Goal: Task Accomplishment & Management: Manage account settings

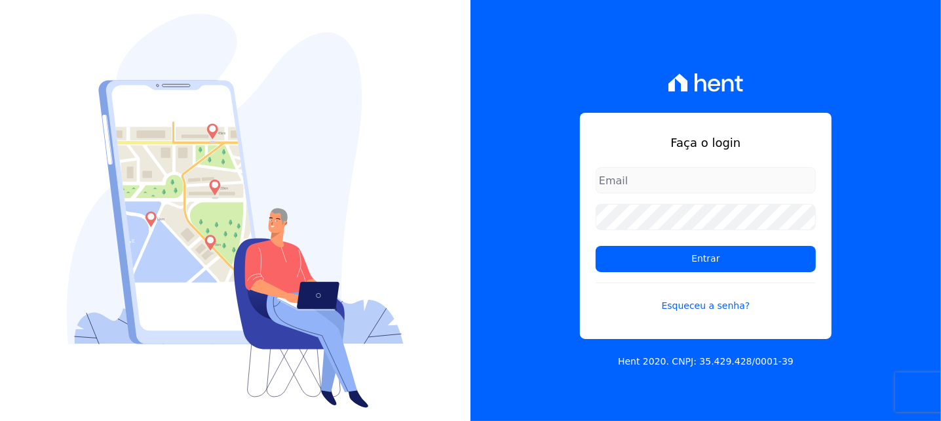
click at [680, 180] on input "email" at bounding box center [706, 180] width 220 height 26
type input "[EMAIL_ADDRESS][DOMAIN_NAME]"
click at [690, 302] on link "Esqueceu a senha?" at bounding box center [706, 298] width 220 height 30
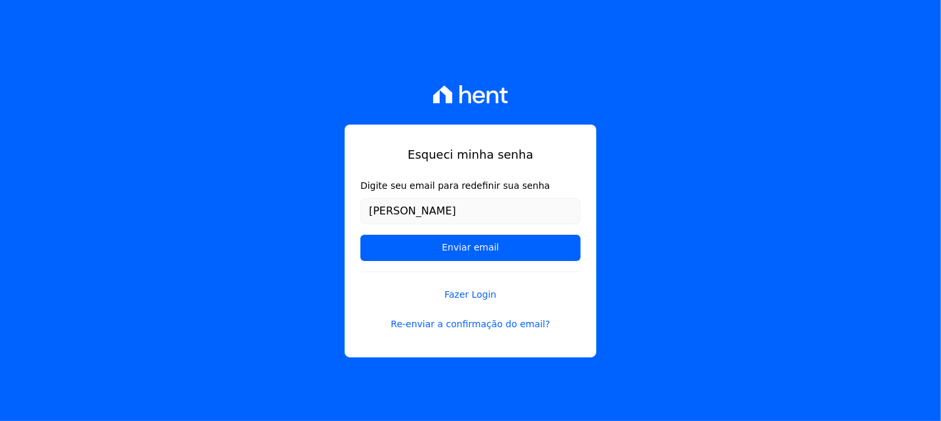
type input "[EMAIL_ADDRESS][DOMAIN_NAME]"
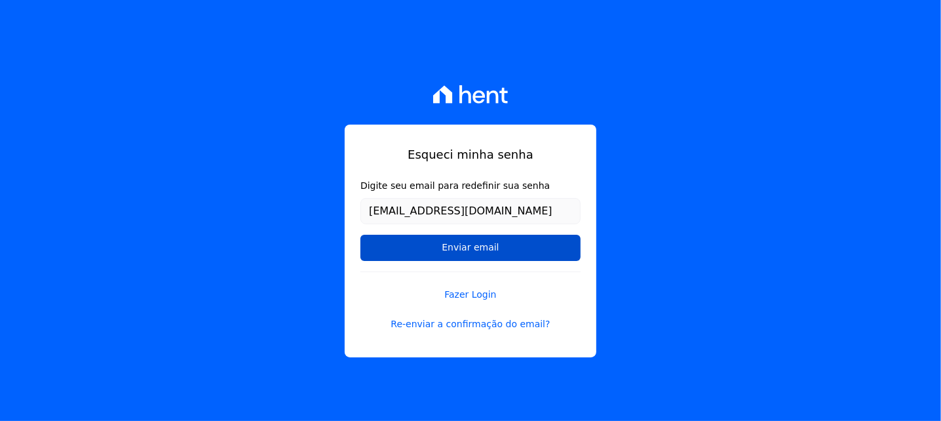
click at [471, 249] on input "Enviar email" at bounding box center [471, 248] width 220 height 26
click at [501, 251] on input "Enviar email" at bounding box center [471, 248] width 220 height 26
click at [515, 253] on input "Enviar email" at bounding box center [471, 248] width 220 height 26
click at [465, 244] on input "Enviar email" at bounding box center [471, 248] width 220 height 26
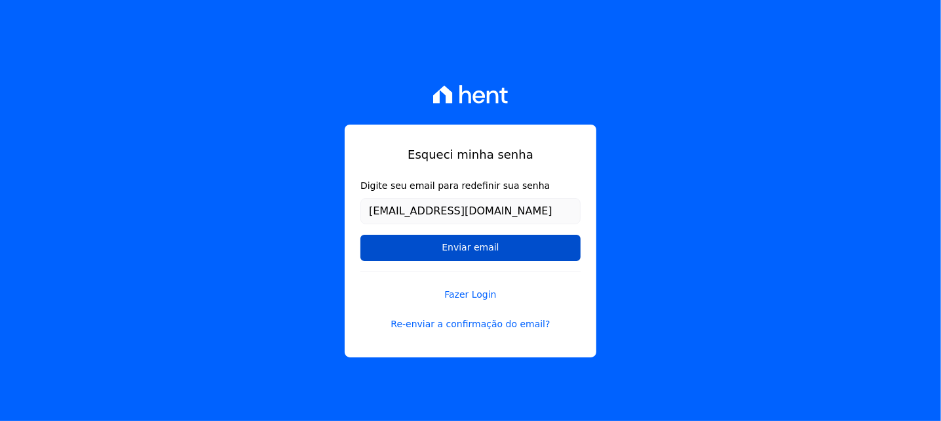
click at [465, 244] on input "Enviar email" at bounding box center [471, 248] width 220 height 26
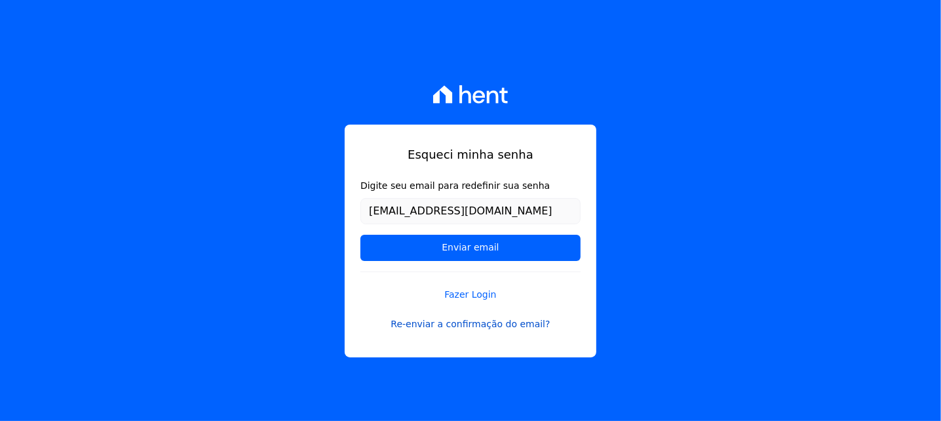
click at [461, 321] on link "Re-enviar a confirmação do email?" at bounding box center [471, 324] width 220 height 14
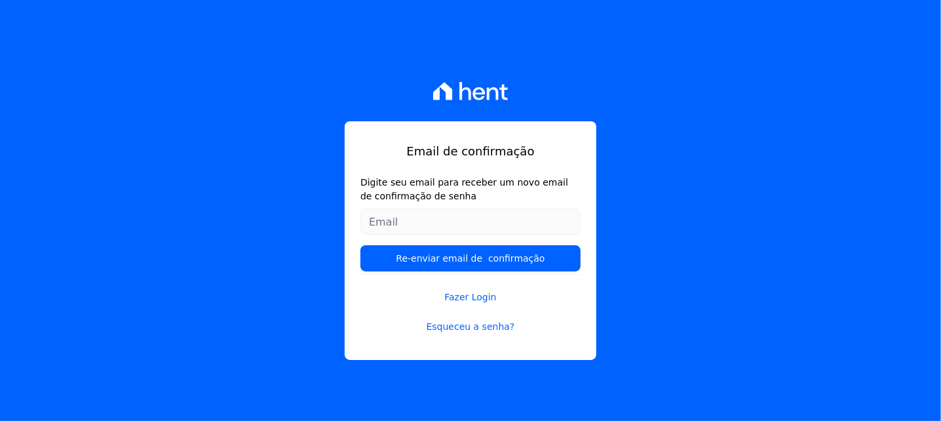
click at [458, 222] on input "Digite seu email para receber um novo email de confirmação de senha" at bounding box center [471, 221] width 220 height 26
type input "[EMAIL_ADDRESS][DOMAIN_NAME]"
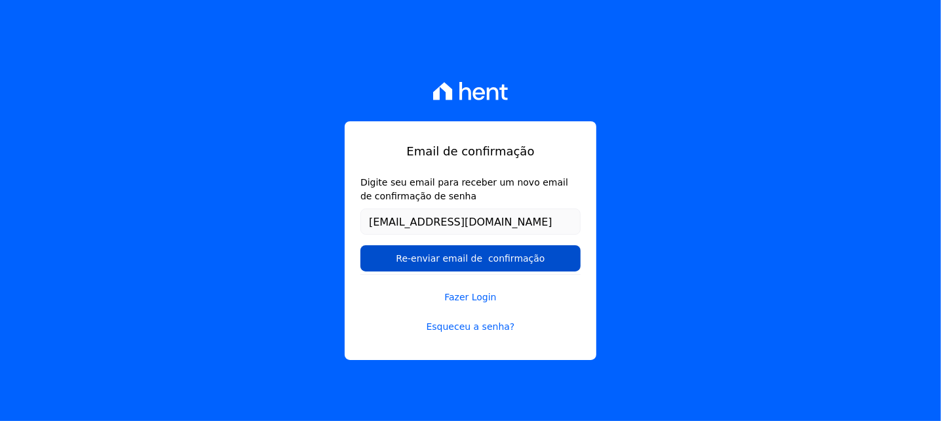
click at [463, 254] on input "Re-enviar email de confirmação" at bounding box center [471, 258] width 220 height 26
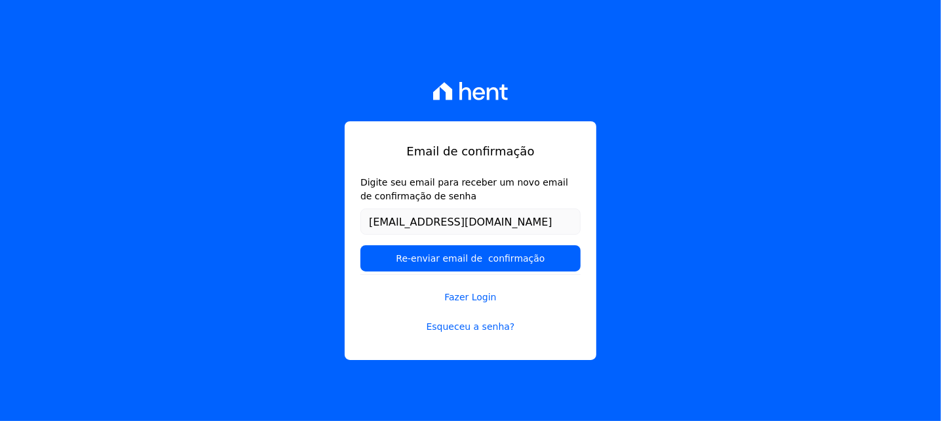
click at [477, 93] on icon at bounding box center [479, 93] width 12 height 13
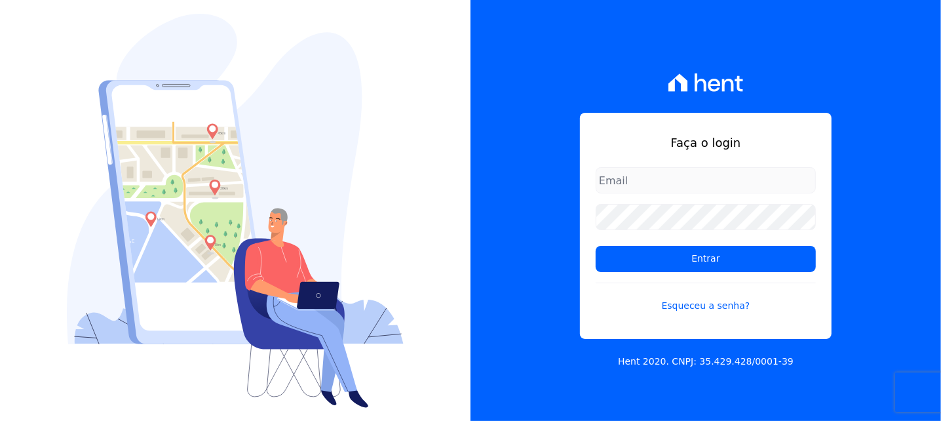
click at [687, 183] on input "email" at bounding box center [706, 180] width 220 height 26
type input "[EMAIL_ADDRESS][DOMAIN_NAME]"
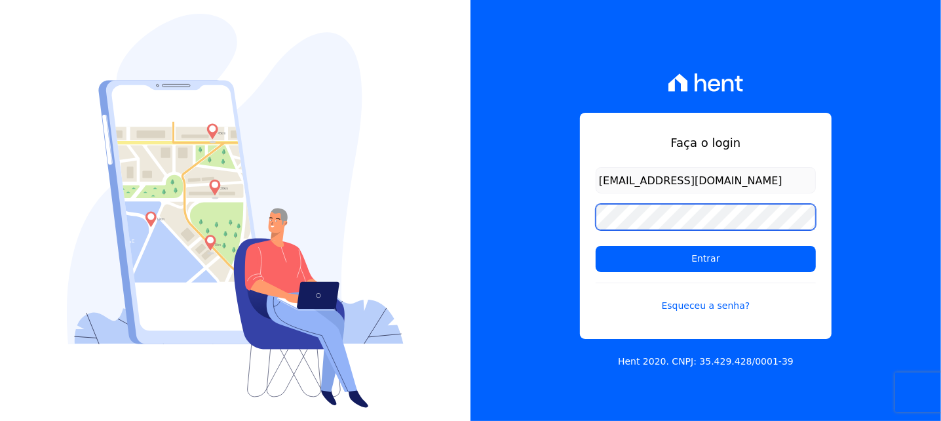
click at [596, 246] on input "Entrar" at bounding box center [706, 259] width 220 height 26
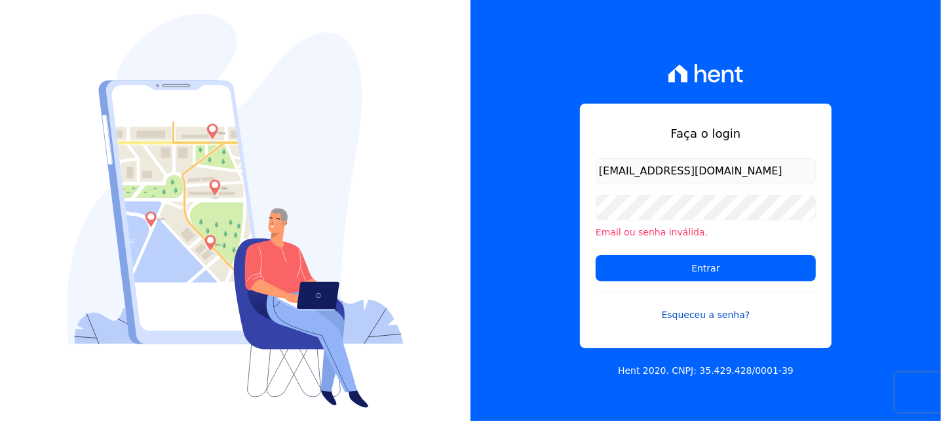
click at [695, 313] on link "Esqueceu a senha?" at bounding box center [706, 307] width 220 height 30
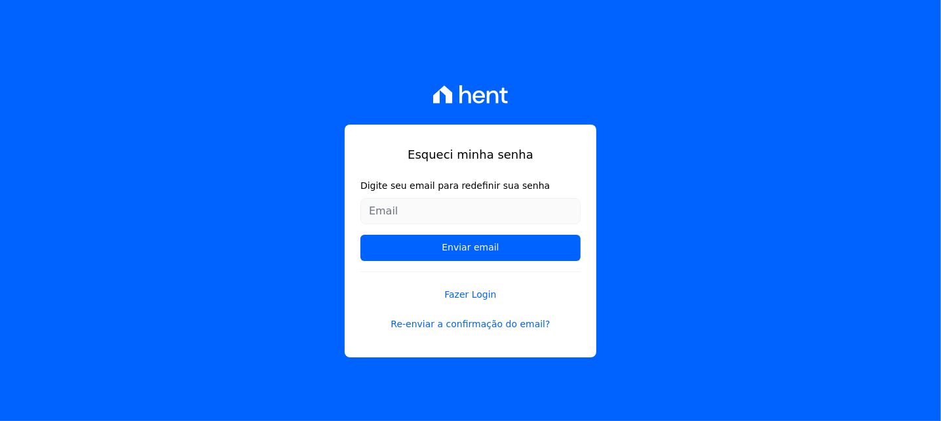
click at [477, 210] on input "Digite seu email para redefinir sua senha" at bounding box center [471, 211] width 220 height 26
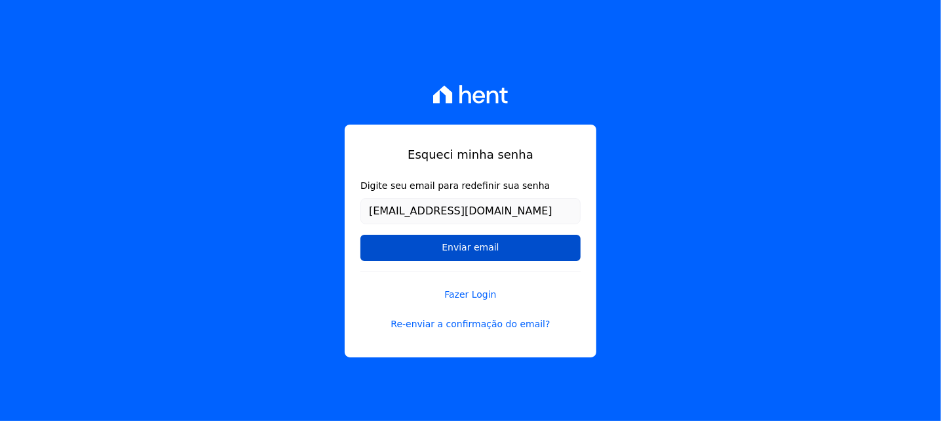
click at [464, 252] on input "Enviar email" at bounding box center [471, 248] width 220 height 26
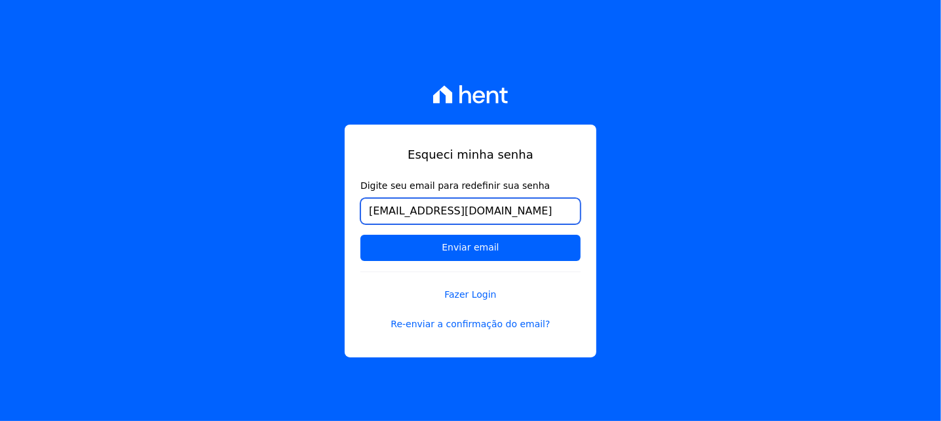
click at [507, 210] on input "[EMAIL_ADDRESS][DOMAIN_NAME]" at bounding box center [471, 211] width 220 height 26
type input "[EMAIL_ADDRESS][DOMAIN_NAME]"
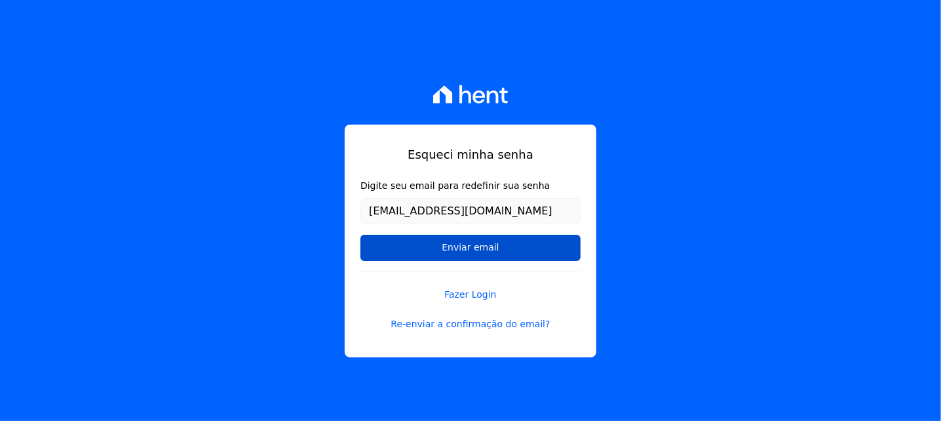
click at [486, 250] on input "Enviar email" at bounding box center [471, 248] width 220 height 26
click at [421, 243] on input "Enviar email" at bounding box center [471, 248] width 220 height 26
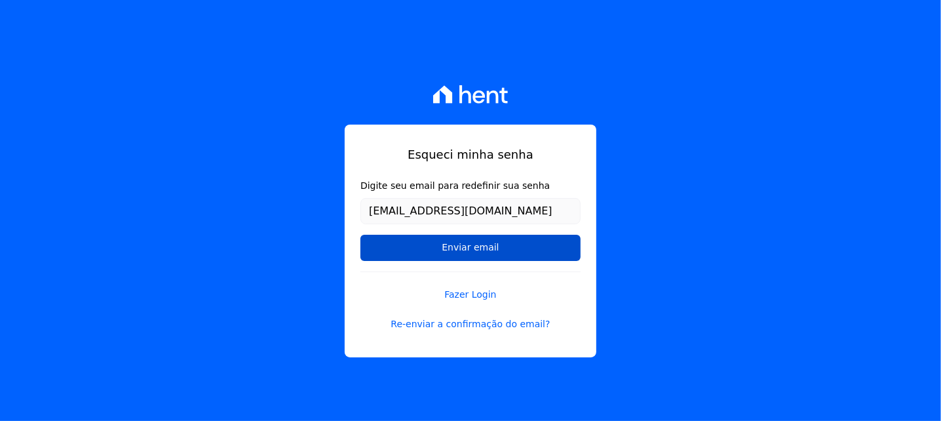
click at [421, 243] on input "Enviar email" at bounding box center [471, 248] width 220 height 26
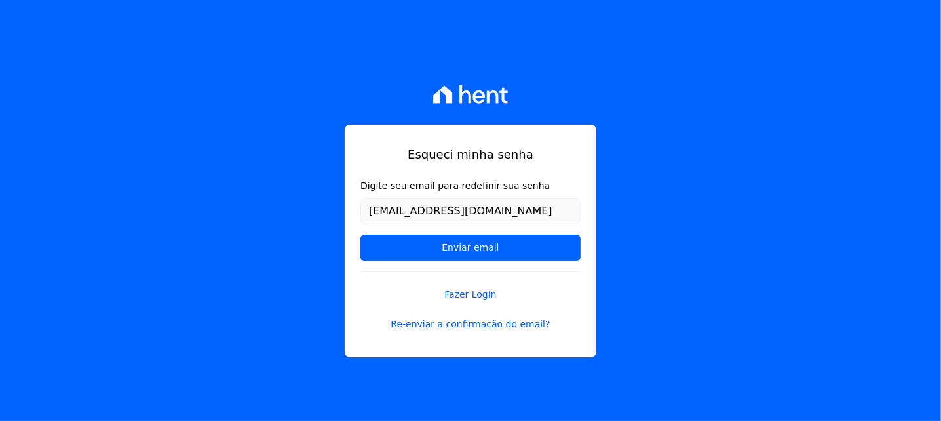
click at [350, 420] on html "Esqueci minha senha Digite seu email para redefinir sua senha [EMAIL_ADDRESS][D…" at bounding box center [470, 210] width 941 height 421
